Goal: Transaction & Acquisition: Purchase product/service

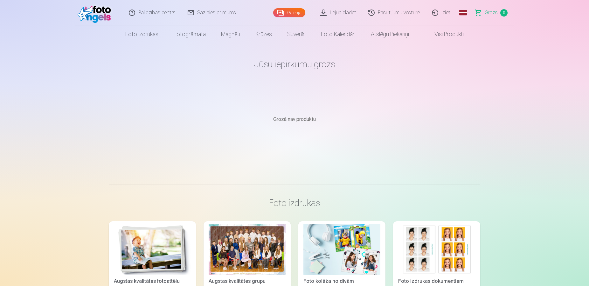
click at [490, 18] on link "Grozs 0" at bounding box center [491, 12] width 45 height 25
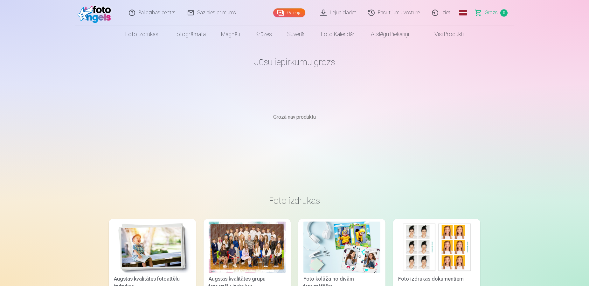
scroll to position [162, 0]
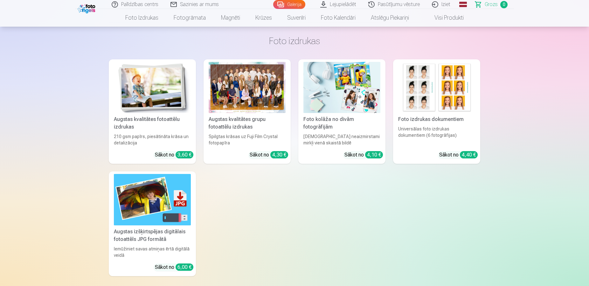
click at [144, 108] on img at bounding box center [152, 87] width 77 height 51
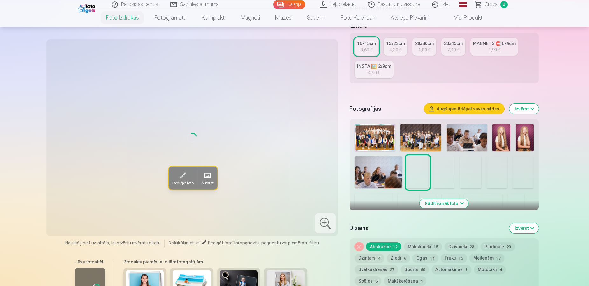
scroll to position [130, 0]
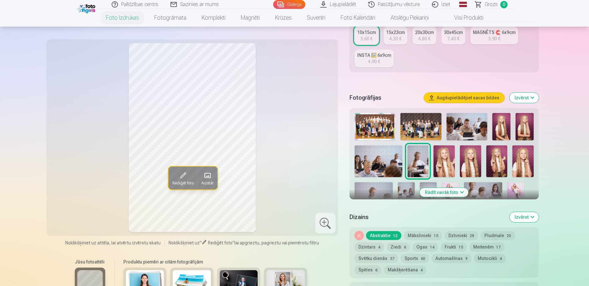
click at [431, 191] on button "Rādīt vairāk foto" at bounding box center [444, 192] width 49 height 9
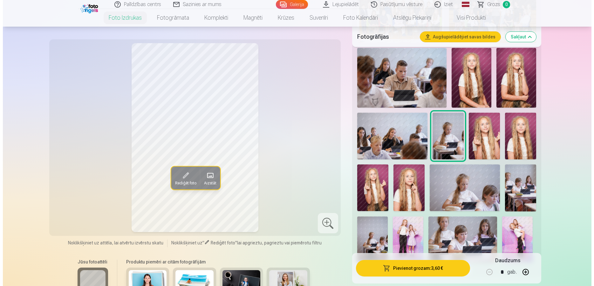
scroll to position [227, 0]
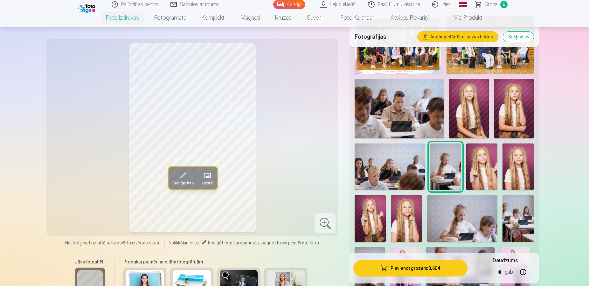
click at [380, 267] on button "Pievienot grozam : 3,60 €" at bounding box center [410, 268] width 114 height 17
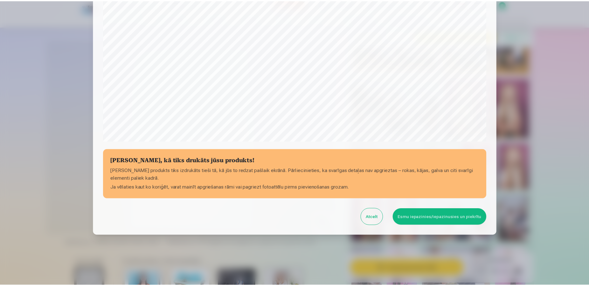
scroll to position [171, 0]
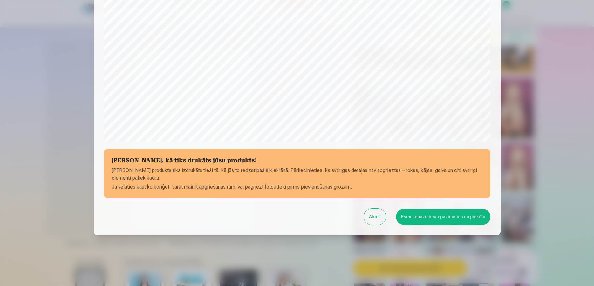
click at [443, 218] on button "Esmu iepazinies/iepazinusies un piekrītu" at bounding box center [443, 217] width 94 height 17
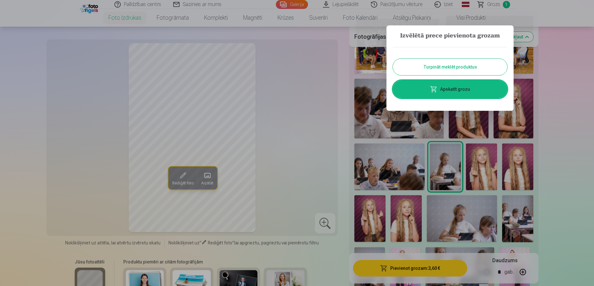
click at [336, 133] on div at bounding box center [297, 143] width 594 height 286
click at [334, 133] on div "Rediģēt foto Aizstāt" at bounding box center [192, 137] width 284 height 189
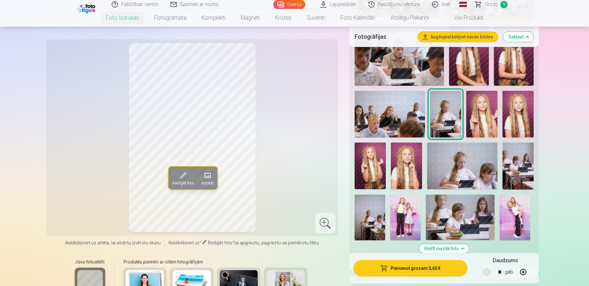
scroll to position [292, 0]
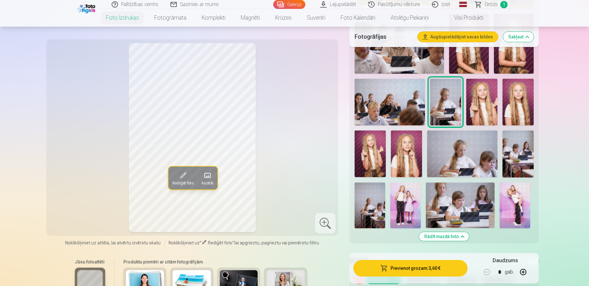
click at [459, 162] on img at bounding box center [462, 154] width 70 height 47
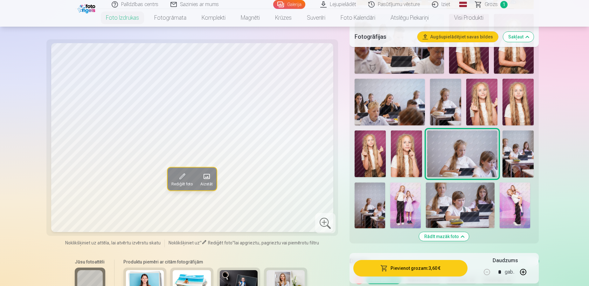
click at [366, 210] on img at bounding box center [370, 206] width 31 height 46
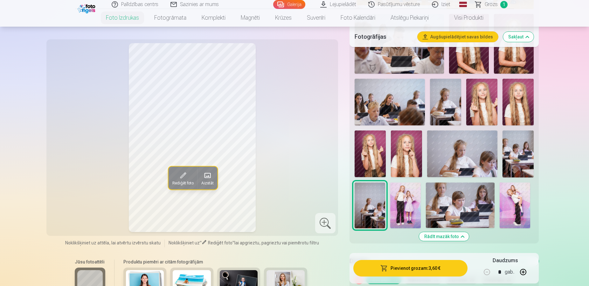
click at [441, 146] on img at bounding box center [462, 154] width 70 height 47
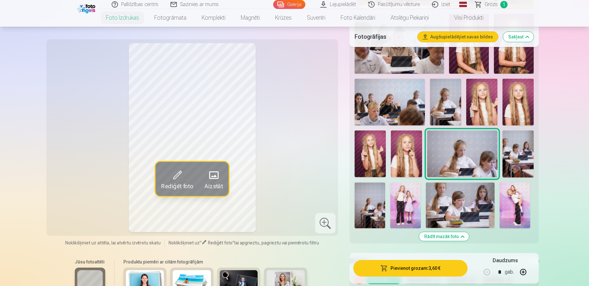
click at [441, 146] on img at bounding box center [462, 154] width 70 height 47
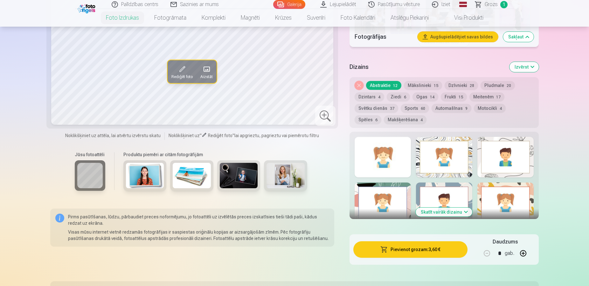
click at [389, 160] on div at bounding box center [383, 157] width 56 height 41
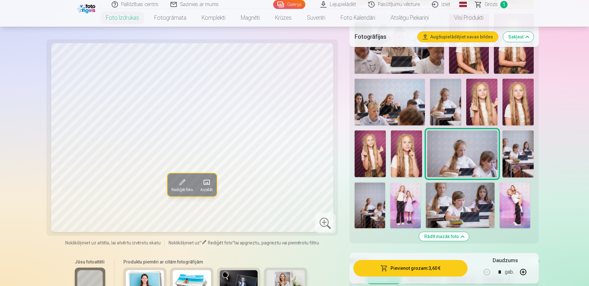
click at [395, 267] on button "Pievienot grozam : 3,60 €" at bounding box center [410, 268] width 114 height 17
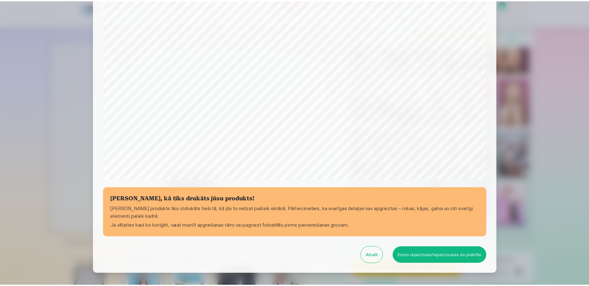
scroll to position [171, 0]
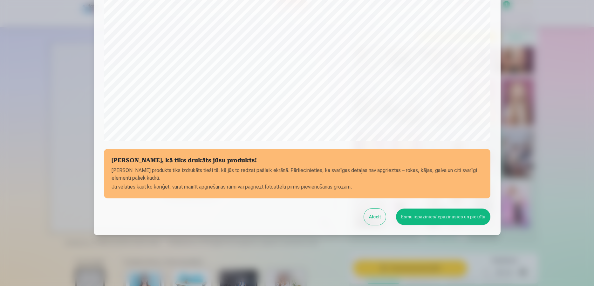
click at [425, 219] on button "Esmu iepazinies/iepazinusies un piekrītu" at bounding box center [443, 217] width 94 height 17
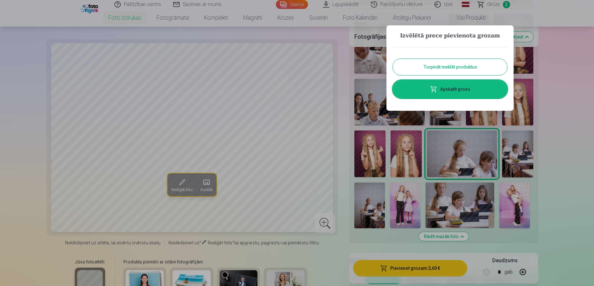
click at [556, 161] on div at bounding box center [297, 143] width 594 height 286
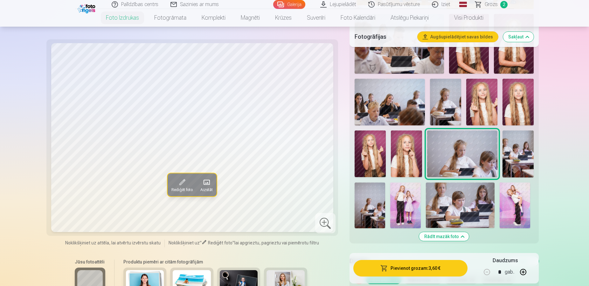
click at [399, 204] on img at bounding box center [405, 206] width 31 height 46
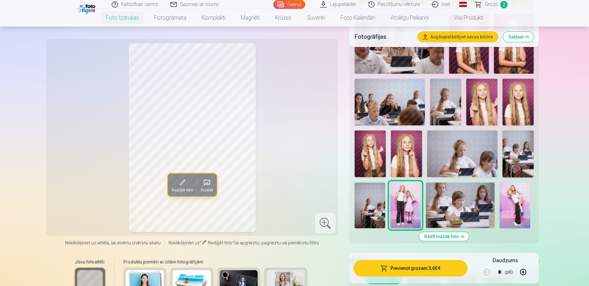
scroll to position [324, 0]
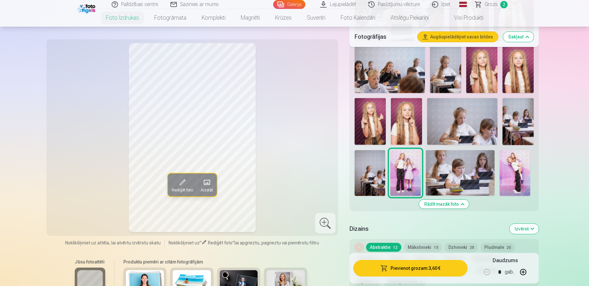
click at [524, 165] on img at bounding box center [514, 173] width 31 height 46
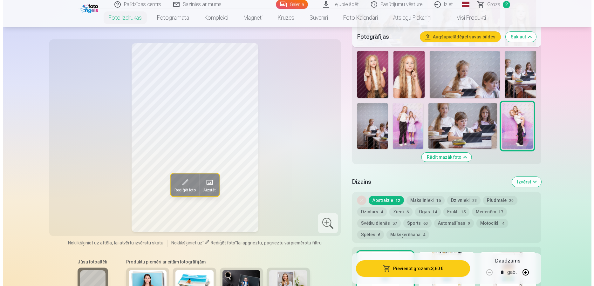
scroll to position [389, 0]
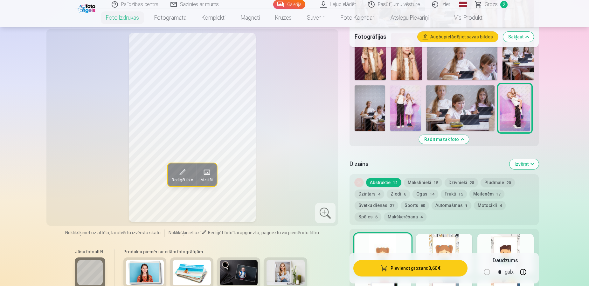
click at [414, 270] on button "Pievienot grozam : 3,60 €" at bounding box center [410, 268] width 114 height 17
click at [413, 269] on button "Pievienot grozam : 3,60 €" at bounding box center [410, 268] width 114 height 17
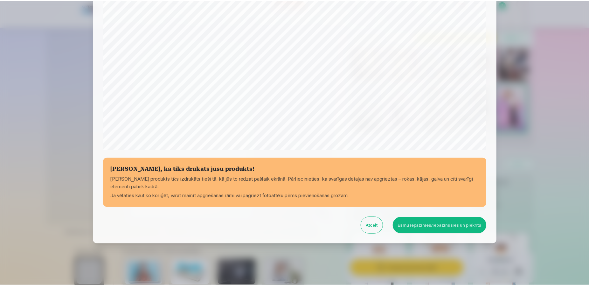
scroll to position [171, 0]
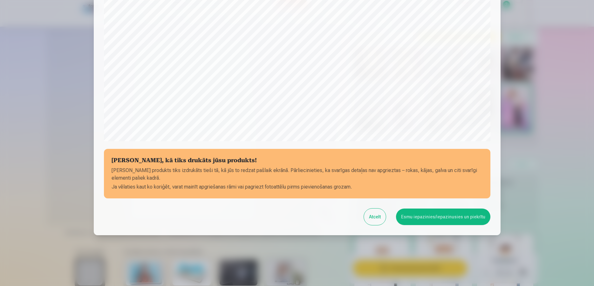
click at [421, 214] on button "Esmu iepazinies/iepazinusies un piekrītu" at bounding box center [443, 217] width 94 height 17
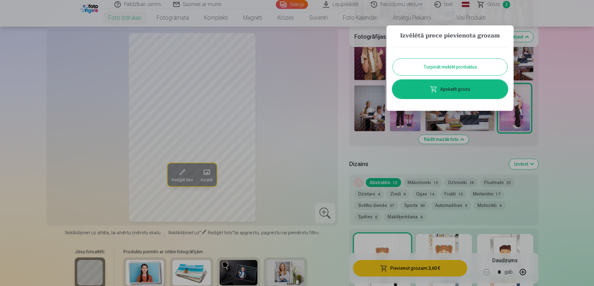
click at [363, 143] on div at bounding box center [297, 143] width 594 height 286
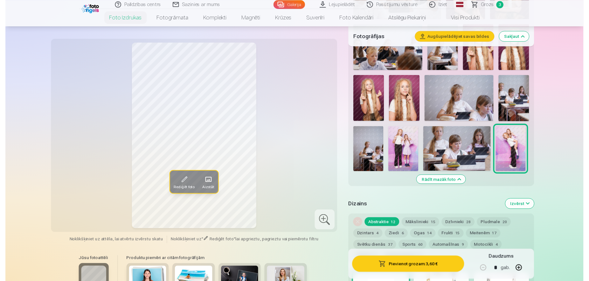
scroll to position [130, 0]
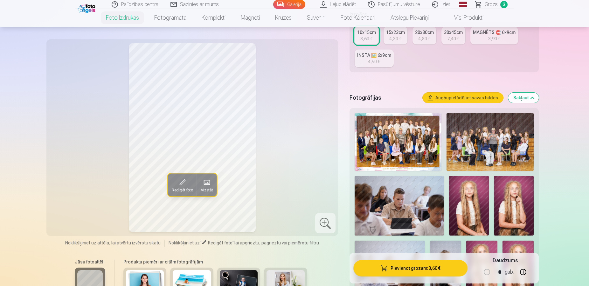
click at [386, 149] on img at bounding box center [398, 142] width 87 height 58
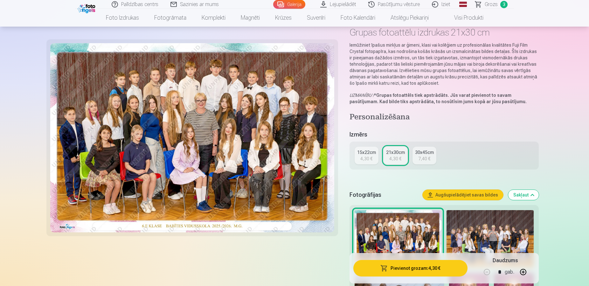
scroll to position [65, 0]
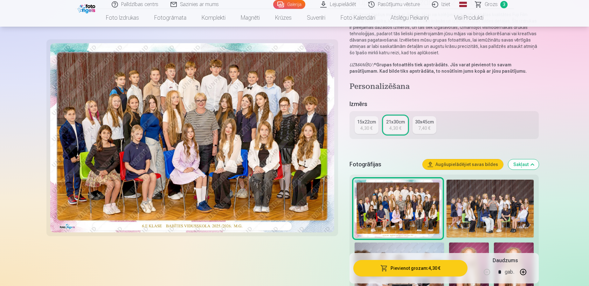
click at [479, 219] on img at bounding box center [489, 209] width 87 height 58
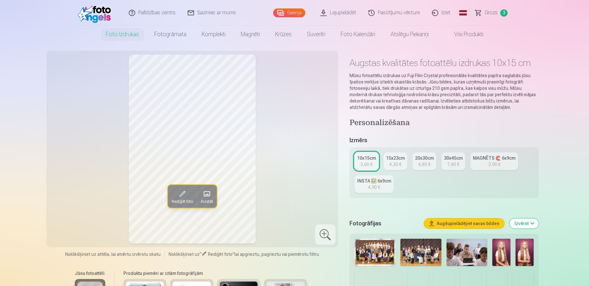
scroll to position [97, 0]
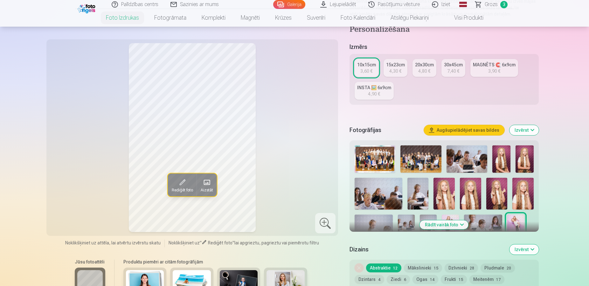
click at [407, 156] on img at bounding box center [420, 159] width 41 height 27
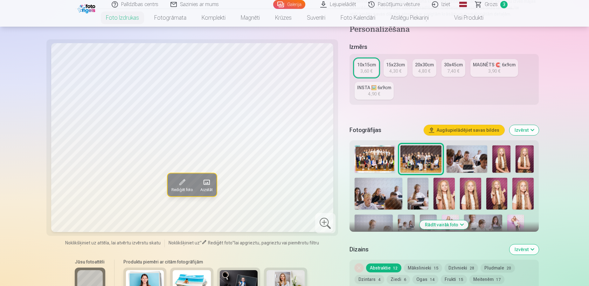
click at [382, 156] on img at bounding box center [375, 159] width 41 height 27
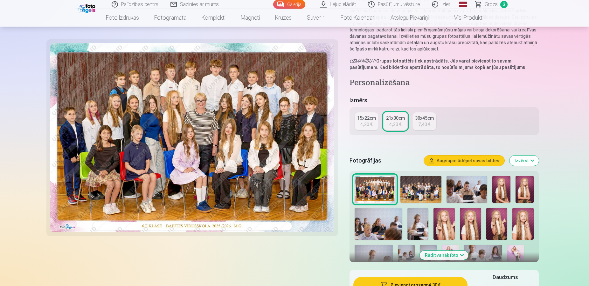
scroll to position [97, 0]
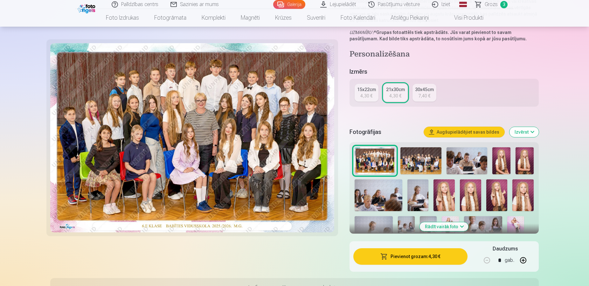
click at [396, 257] on button "Pievienot grozam : 4,30 €" at bounding box center [410, 257] width 114 height 17
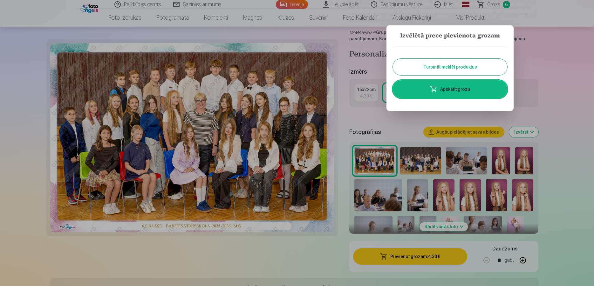
click at [418, 82] on link "Apskatīt grozu" at bounding box center [450, 89] width 114 height 18
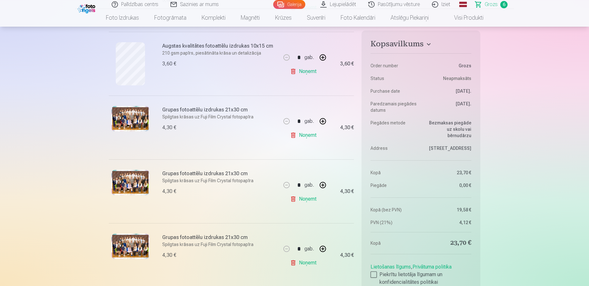
scroll to position [259, 0]
click at [292, 198] on link "Noņemt" at bounding box center [304, 198] width 29 height 13
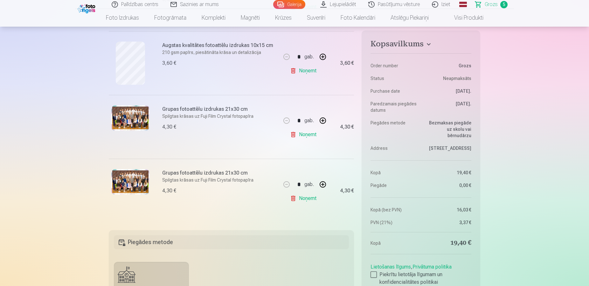
click at [292, 198] on link "Noņemt" at bounding box center [304, 198] width 29 height 13
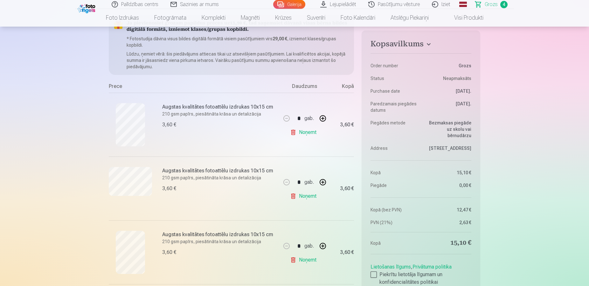
scroll to position [65, 0]
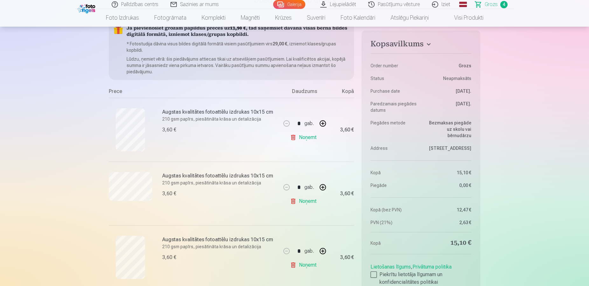
click at [292, 200] on link "Noņemt" at bounding box center [304, 201] width 29 height 13
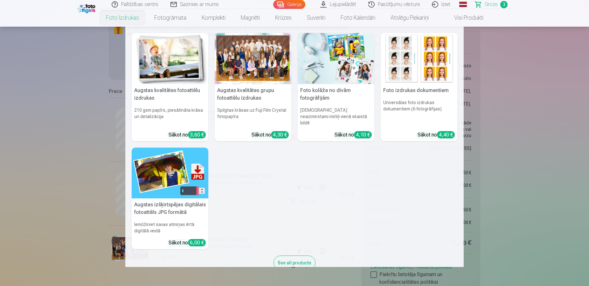
click at [162, 84] on h5 "Augstas kvalitātes fotoattēlu izdrukas" at bounding box center [170, 94] width 77 height 20
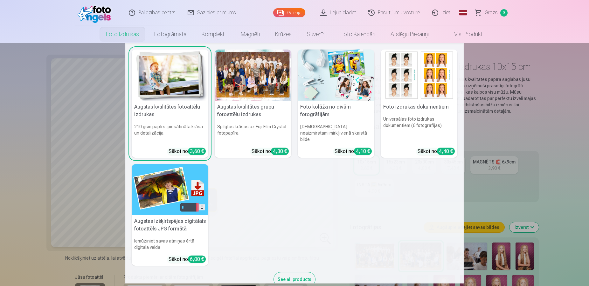
click at [24, 171] on nav "Augstas kvalitātes fotoattēlu izdrukas 210 gsm papīrs, piesātināta krāsa un det…" at bounding box center [294, 163] width 589 height 241
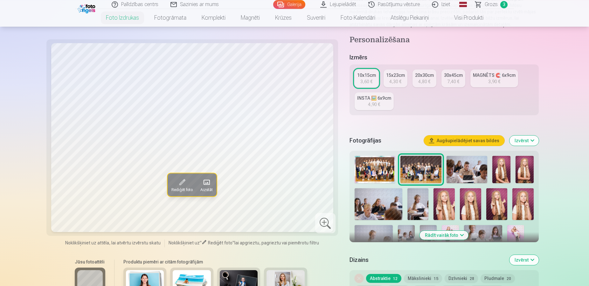
scroll to position [97, 0]
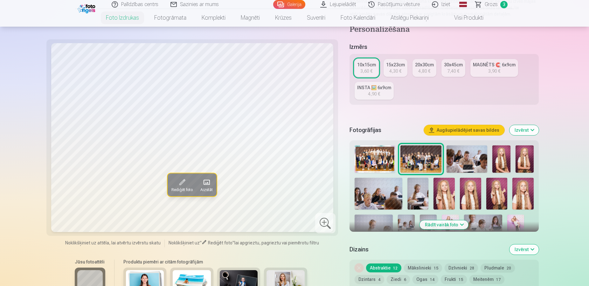
click at [502, 187] on img at bounding box center [496, 194] width 21 height 32
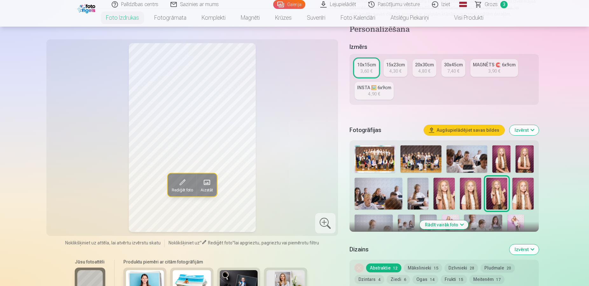
click at [446, 189] on img at bounding box center [443, 194] width 21 height 32
click at [493, 190] on img at bounding box center [496, 194] width 21 height 32
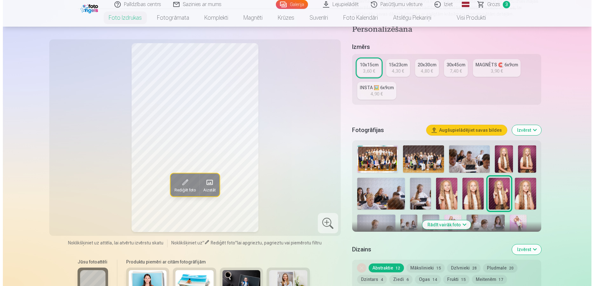
scroll to position [292, 0]
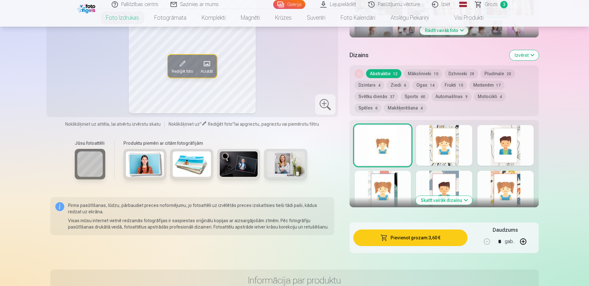
click at [390, 239] on button "Pievienot grozam : 3,60 €" at bounding box center [410, 238] width 114 height 17
click at [383, 241] on span "button" at bounding box center [384, 238] width 8 height 6
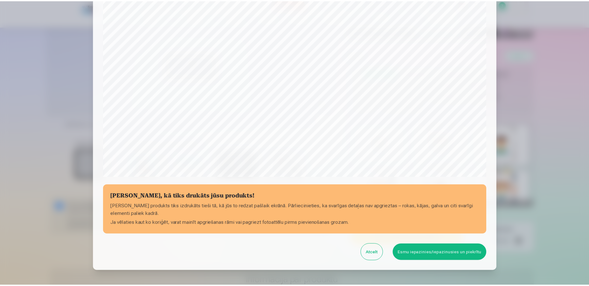
scroll to position [171, 0]
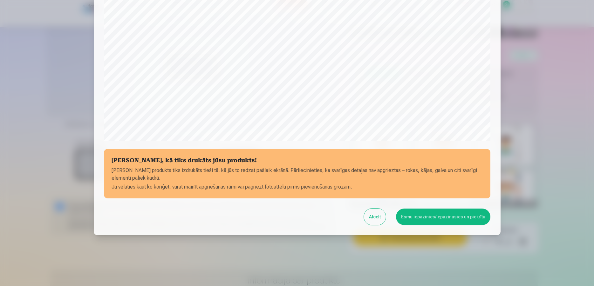
click at [423, 220] on button "Esmu iepazinies/iepazinusies un piekrītu" at bounding box center [443, 217] width 94 height 17
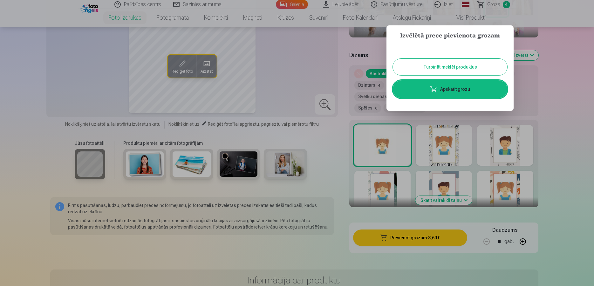
click at [331, 111] on div at bounding box center [297, 143] width 594 height 286
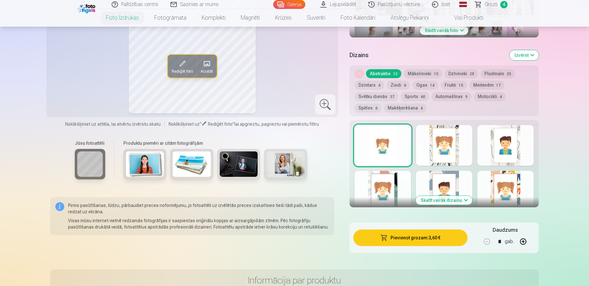
click at [503, 1] on span "4" at bounding box center [503, 4] width 7 height 7
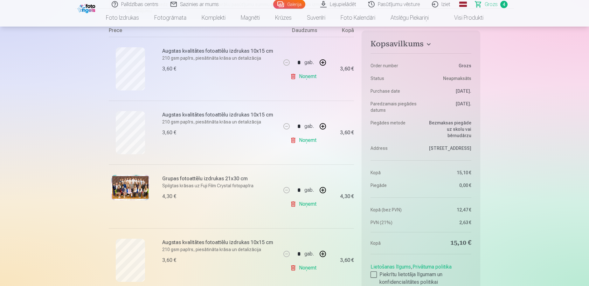
scroll to position [130, 0]
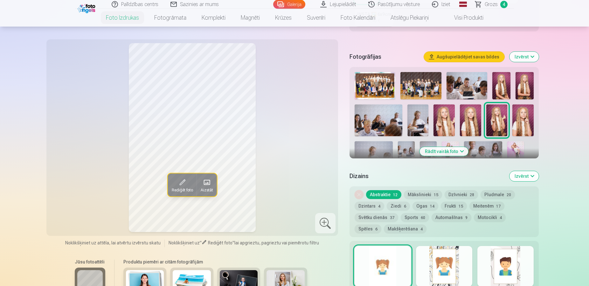
scroll to position [162, 0]
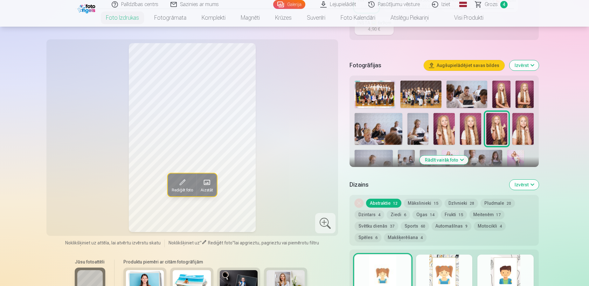
click at [435, 160] on button "Rādīt vairāk foto" at bounding box center [444, 160] width 49 height 9
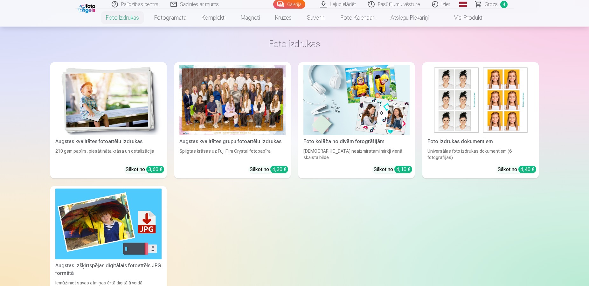
scroll to position [778, 0]
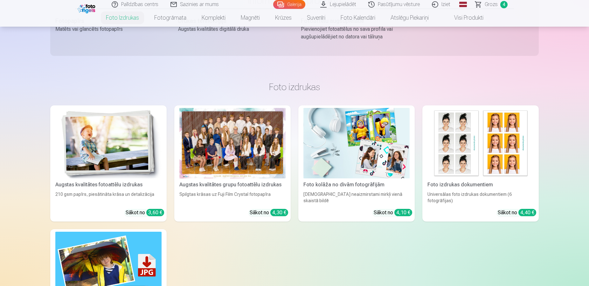
click at [370, 151] on img at bounding box center [356, 143] width 106 height 71
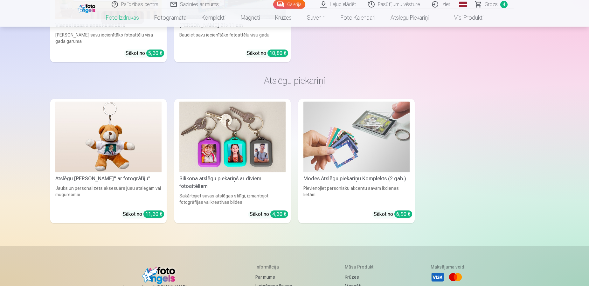
scroll to position [2530, 0]
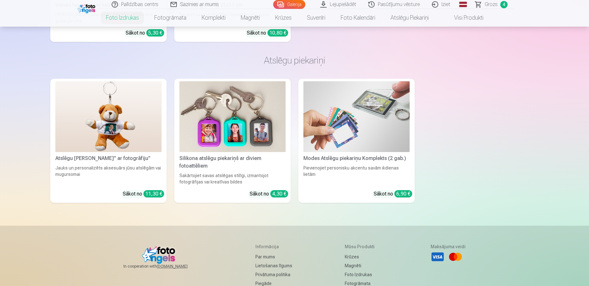
click at [229, 120] on img at bounding box center [232, 116] width 106 height 71
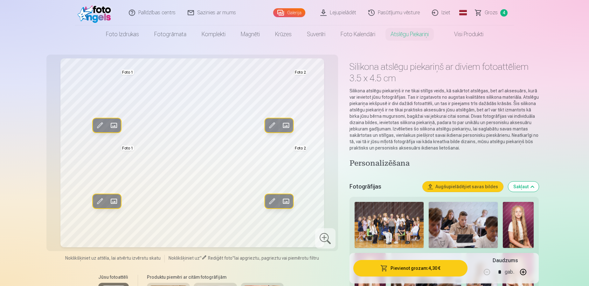
click at [112, 202] on span at bounding box center [114, 201] width 10 height 10
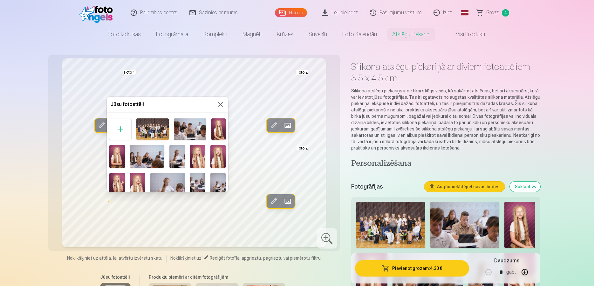
click at [211, 153] on img at bounding box center [217, 156] width 15 height 23
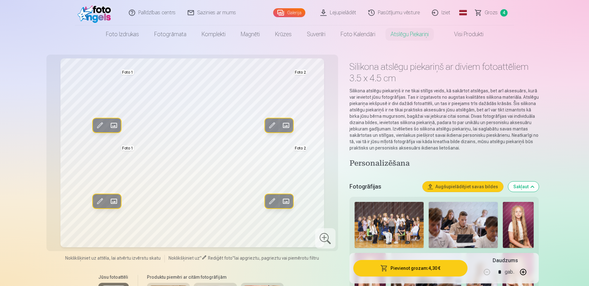
click at [277, 125] on button "Rediģēt foto" at bounding box center [272, 126] width 14 height 14
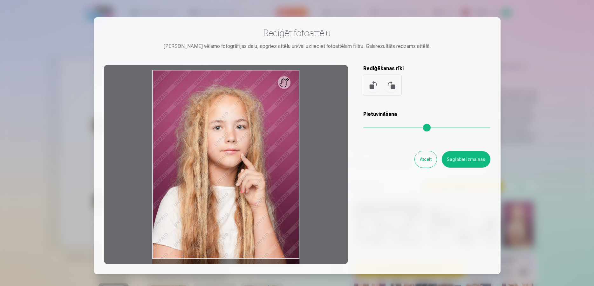
click at [423, 161] on button "Atcelt" at bounding box center [426, 159] width 22 height 17
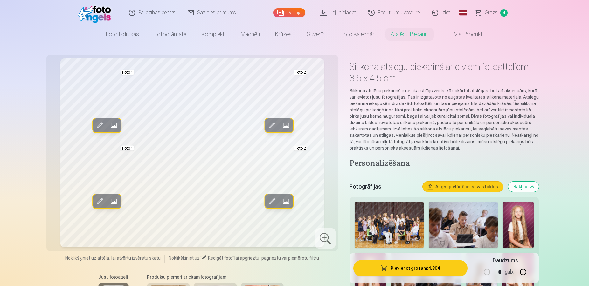
click at [286, 200] on span at bounding box center [286, 201] width 10 height 10
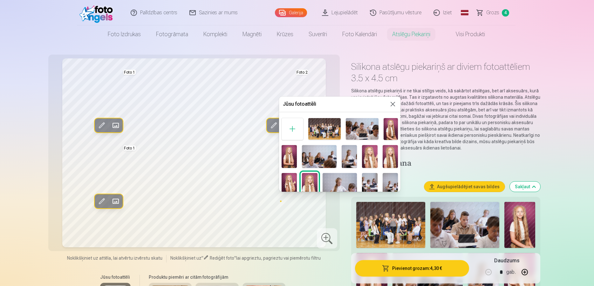
click at [389, 102] on button at bounding box center [393, 104] width 8 height 8
click at [388, 102] on p "Silikona atslēgu piekariņš ir ne tikai stilīgs veids, kā sakārtot atslēgas, bet…" at bounding box center [445, 120] width 189 height 64
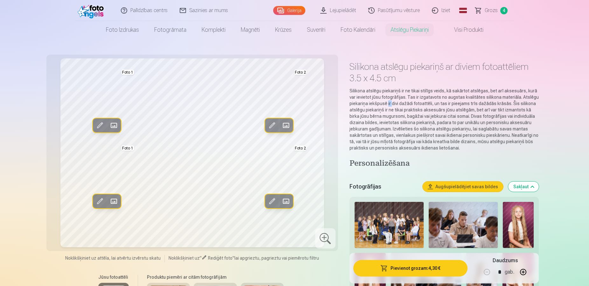
scroll to position [130, 0]
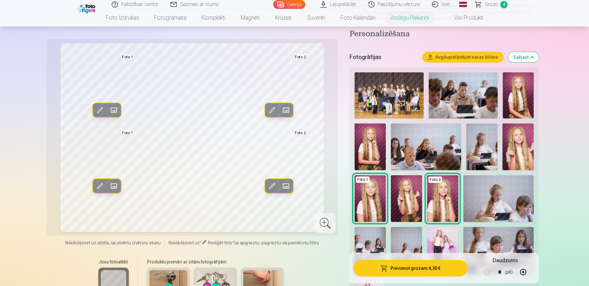
click at [382, 273] on button "Pievienot grozam : 4,30 €" at bounding box center [410, 268] width 114 height 17
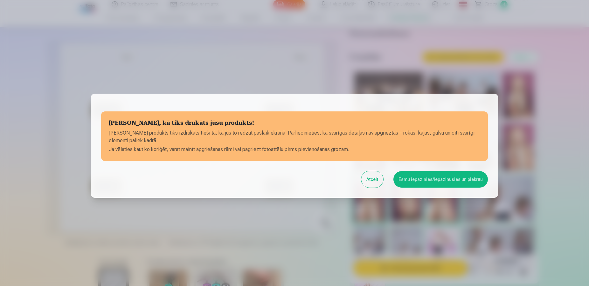
click at [382, 273] on div at bounding box center [294, 143] width 589 height 286
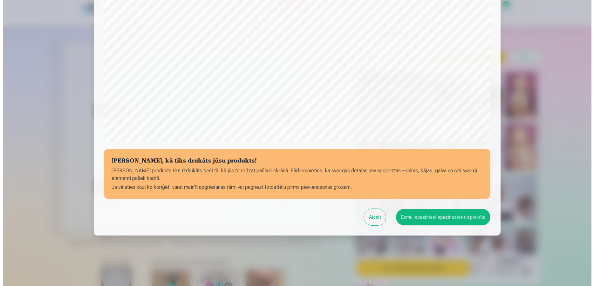
scroll to position [171, 0]
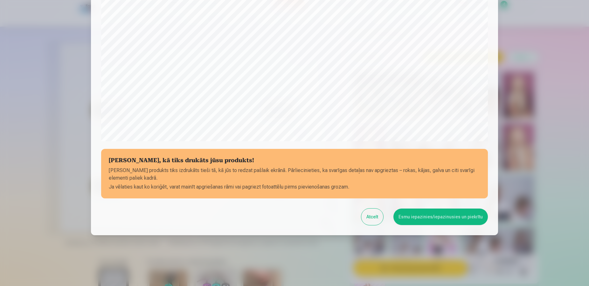
click at [410, 216] on button "Esmu iepazinies/iepazinusies un piekrītu" at bounding box center [440, 217] width 94 height 17
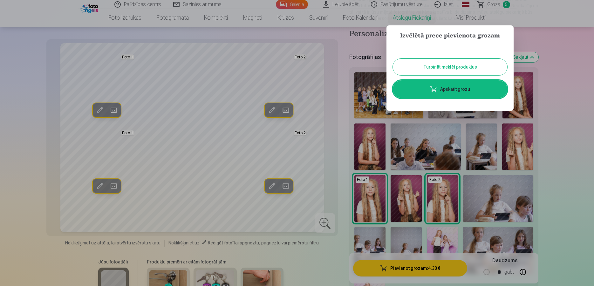
click at [428, 85] on link "Apskatīt grozu" at bounding box center [450, 89] width 114 height 18
click at [428, 85] on div "Foto 1 Foto 2" at bounding box center [444, 199] width 184 height 258
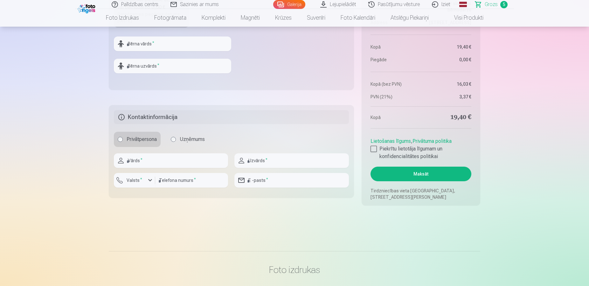
scroll to position [681, 0]
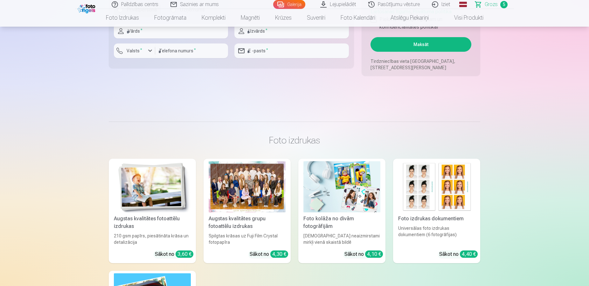
click at [159, 205] on img at bounding box center [152, 187] width 77 height 51
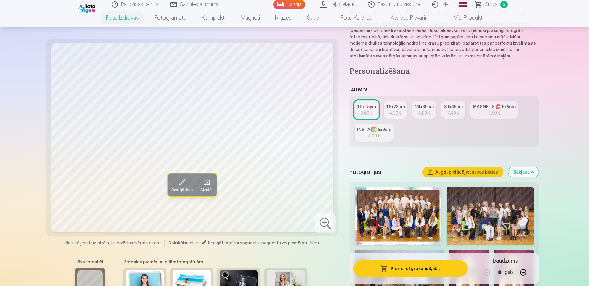
scroll to position [32, 0]
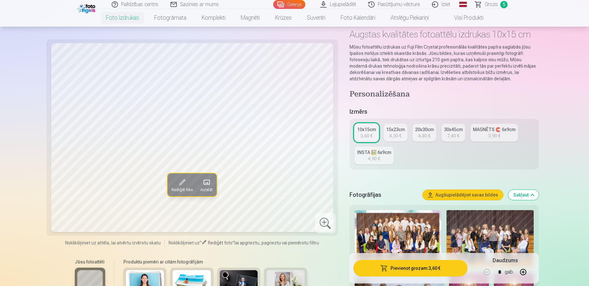
click at [480, 134] on link "MAGNĒTS 🧲 6x9cm 3,90 €" at bounding box center [494, 133] width 48 height 18
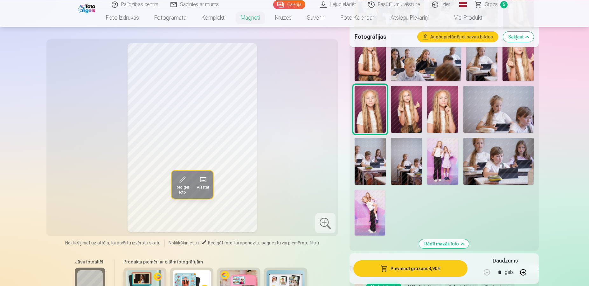
scroll to position [195, 0]
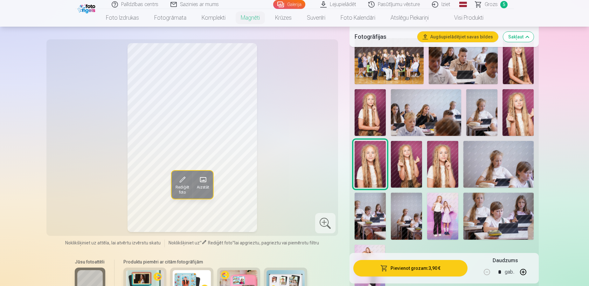
click at [407, 157] on img at bounding box center [406, 164] width 31 height 47
click at [520, 102] on img at bounding box center [517, 112] width 31 height 47
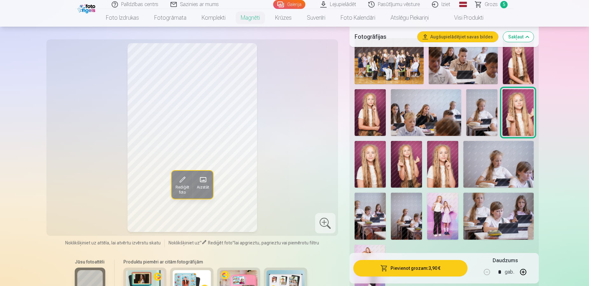
click at [520, 102] on img at bounding box center [517, 112] width 31 height 47
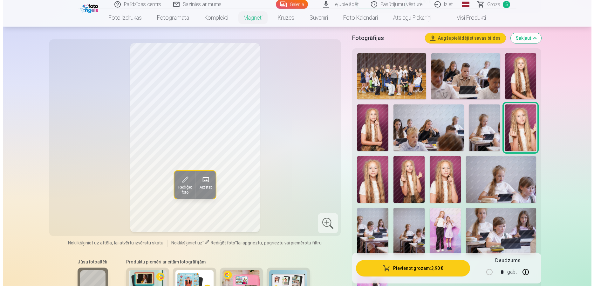
scroll to position [162, 0]
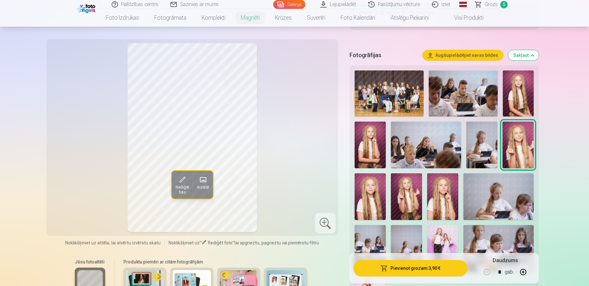
click at [400, 268] on button "Pievienot grozam : 3,90 €" at bounding box center [410, 268] width 114 height 17
click at [395, 264] on button "Pievienot grozam : 3,90 €" at bounding box center [410, 268] width 114 height 17
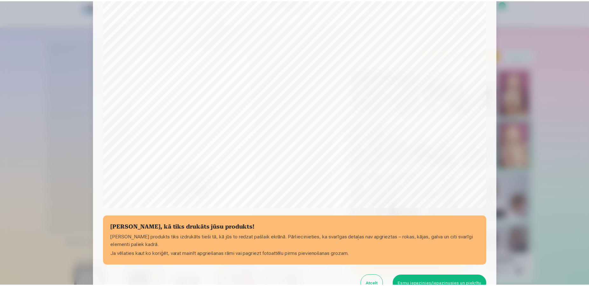
scroll to position [171, 0]
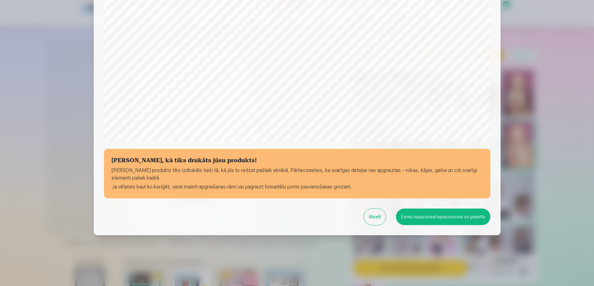
click at [442, 216] on button "Esmu iepazinies/iepazinusies un piekrītu" at bounding box center [443, 217] width 94 height 17
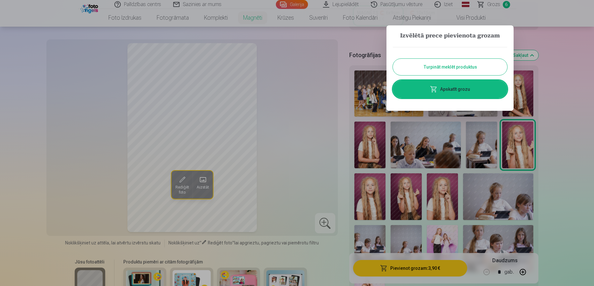
click at [506, 6] on div at bounding box center [297, 143] width 594 height 286
click at [506, 6] on span "6" at bounding box center [506, 4] width 7 height 7
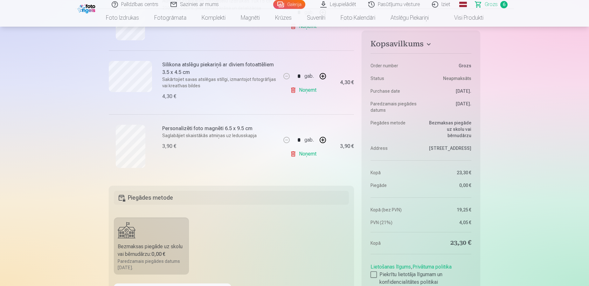
scroll to position [357, 0]
